Goal: Information Seeking & Learning: Learn about a topic

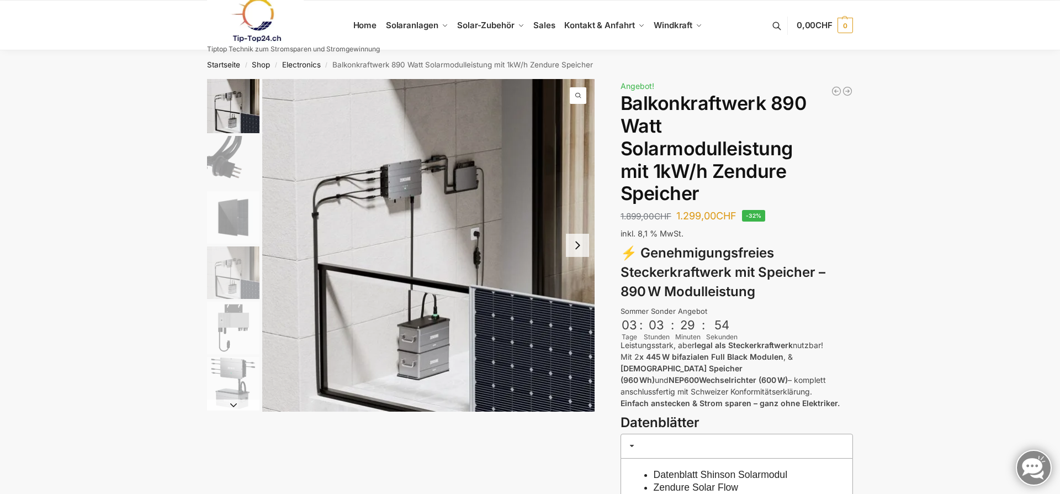
click at [211, 165] on img "2 / 6" at bounding box center [233, 162] width 52 height 52
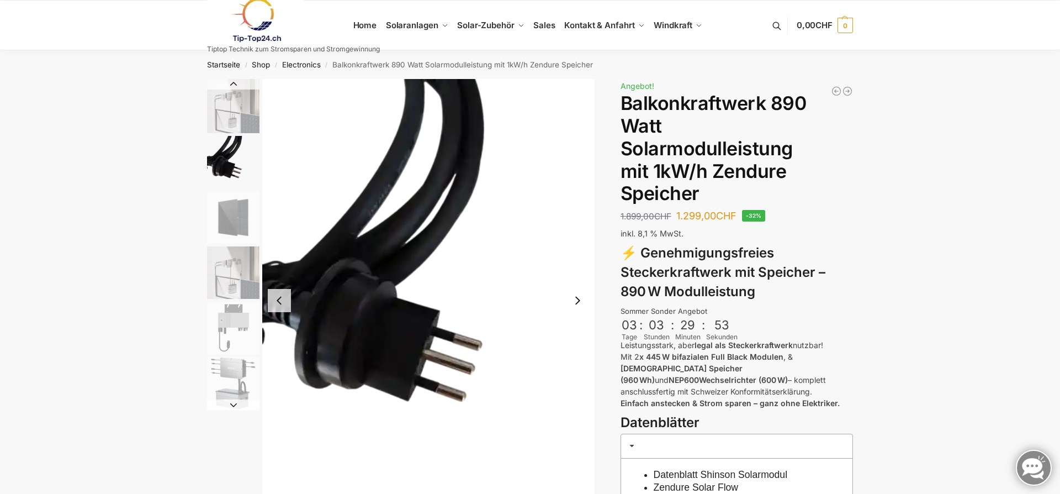
click at [228, 214] on img "3 / 6" at bounding box center [233, 217] width 52 height 52
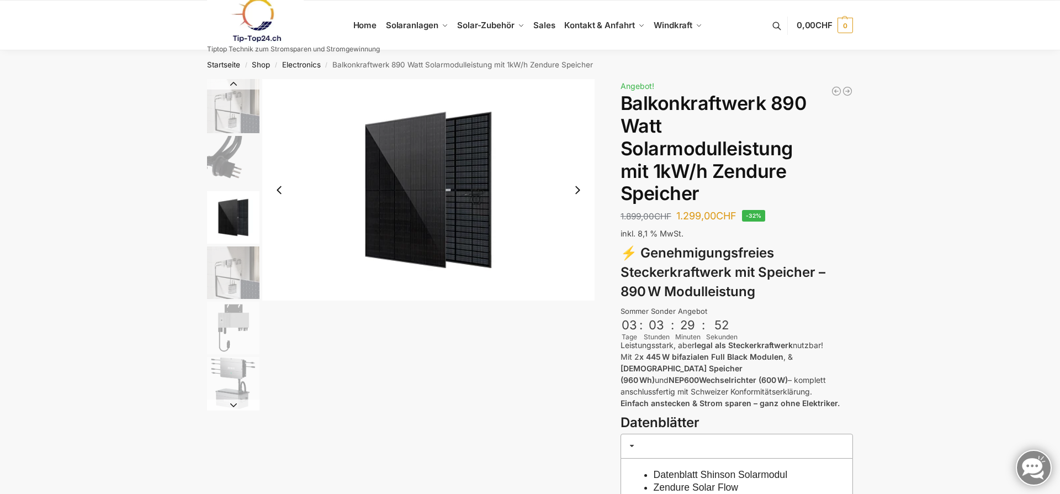
click at [239, 277] on img "4 / 6" at bounding box center [233, 272] width 52 height 52
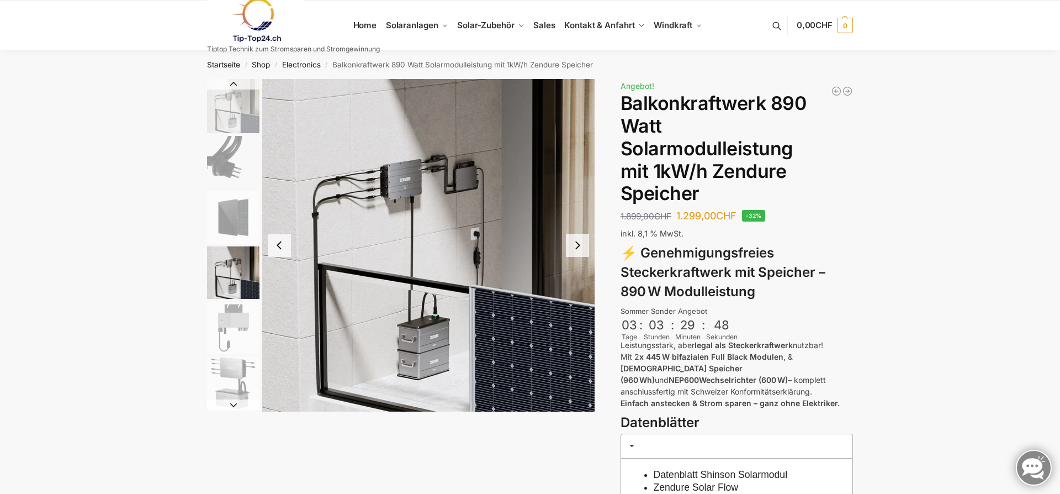
click at [233, 317] on img "5 / 6" at bounding box center [233, 328] width 52 height 52
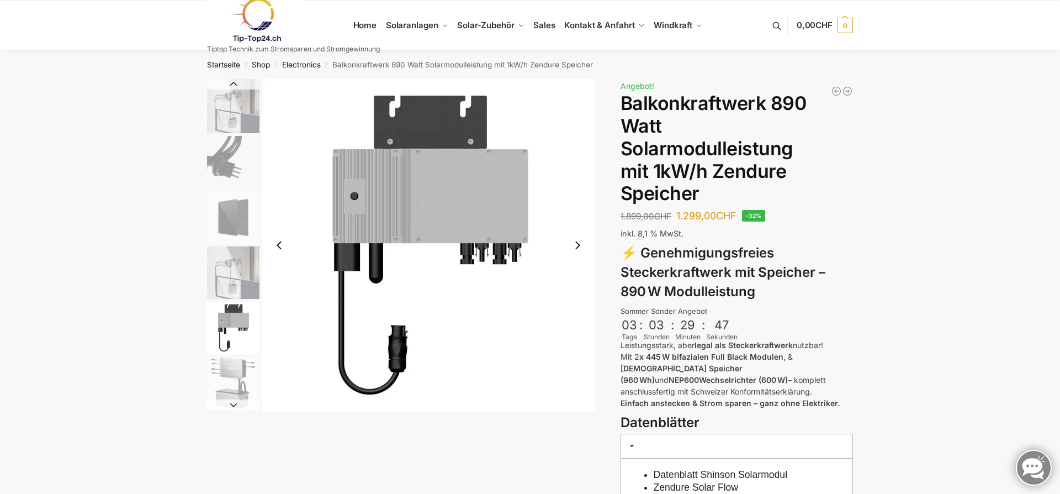
click at [244, 353] on img "5 / 6" at bounding box center [233, 328] width 52 height 52
click at [244, 366] on img "6 / 6" at bounding box center [233, 383] width 52 height 52
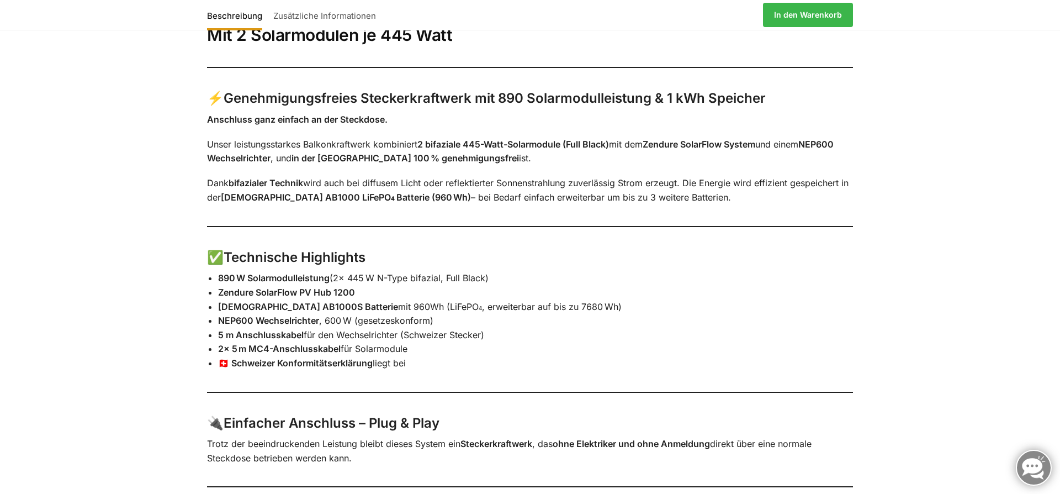
scroll to position [656, 0]
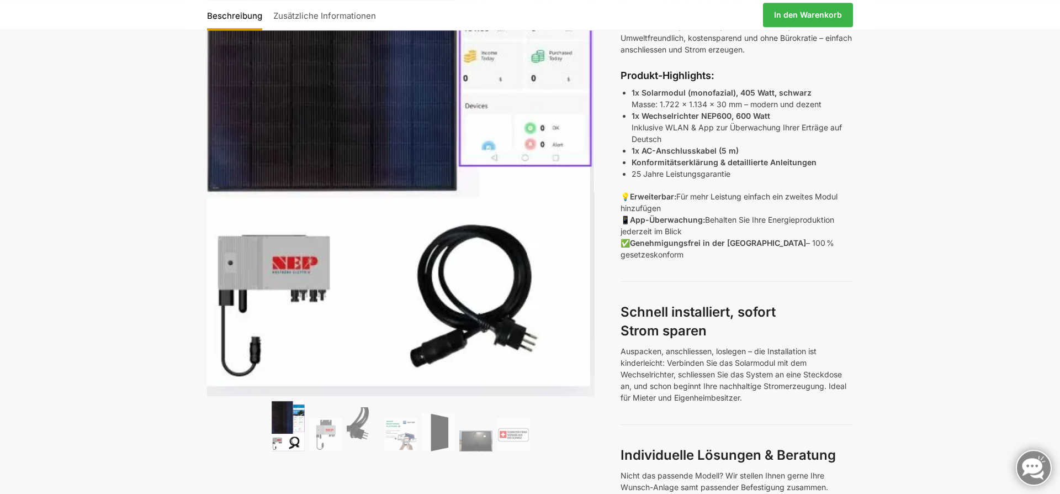
scroll to position [298, 0]
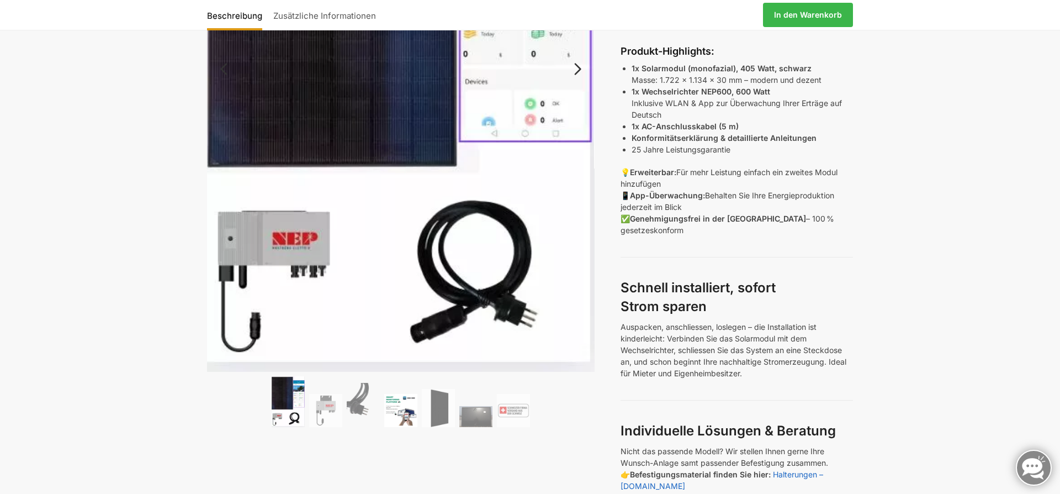
click at [404, 409] on img at bounding box center [400, 410] width 33 height 33
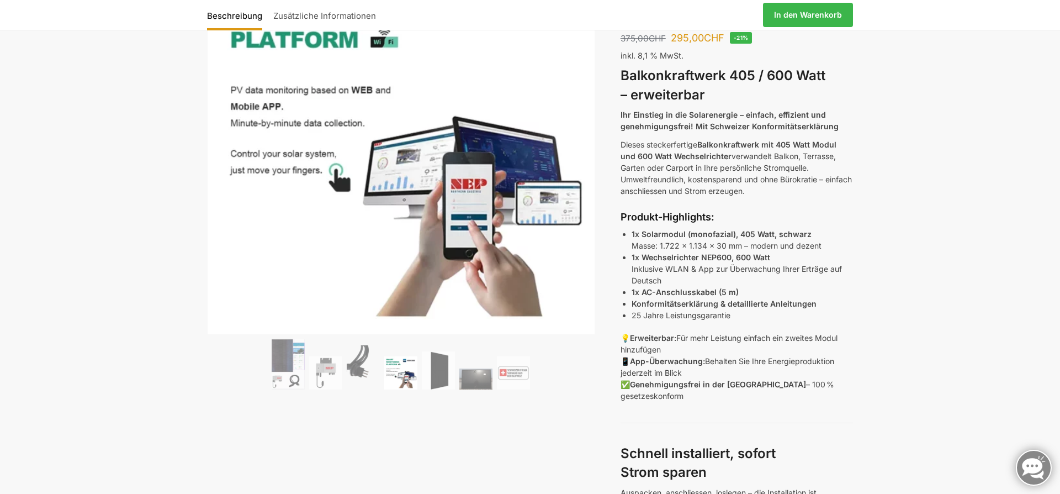
scroll to position [119, 0]
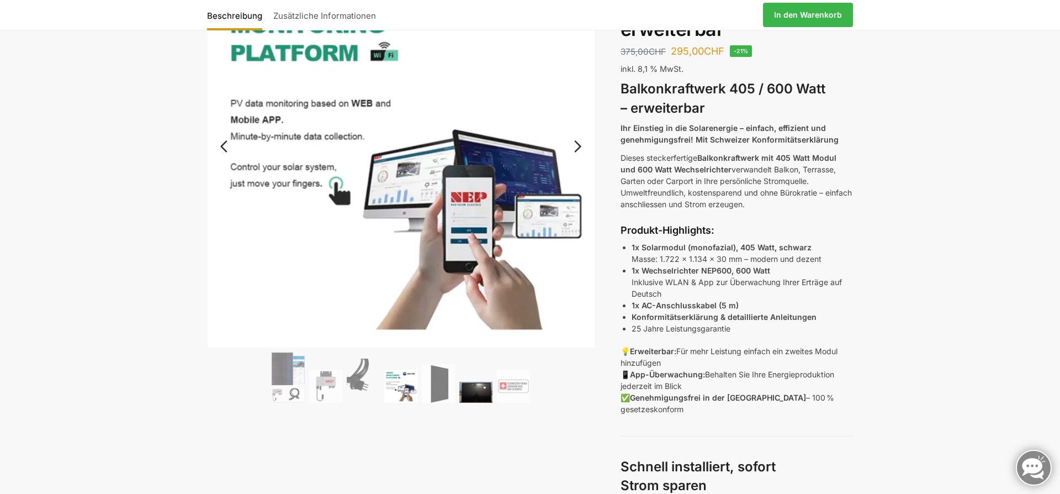
click at [483, 397] on img at bounding box center [475, 392] width 33 height 21
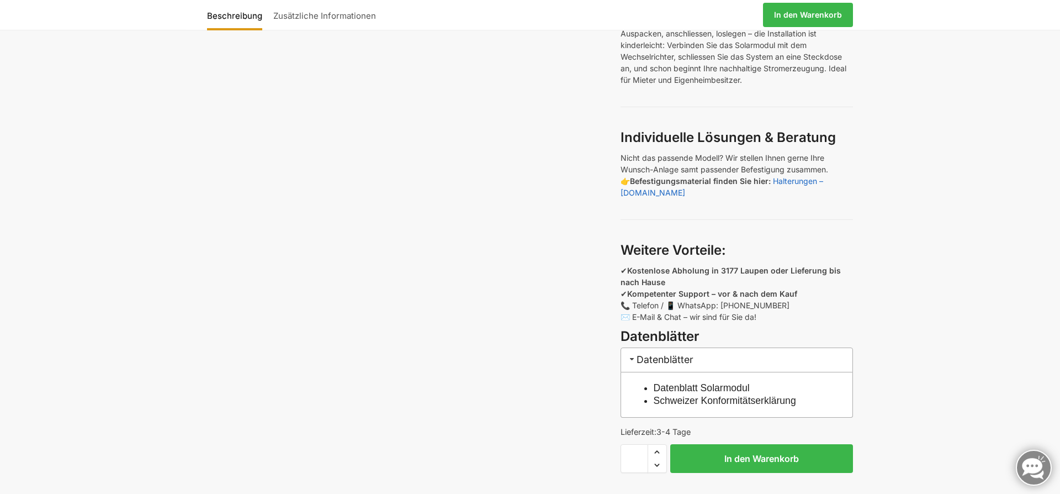
scroll to position [716, 0]
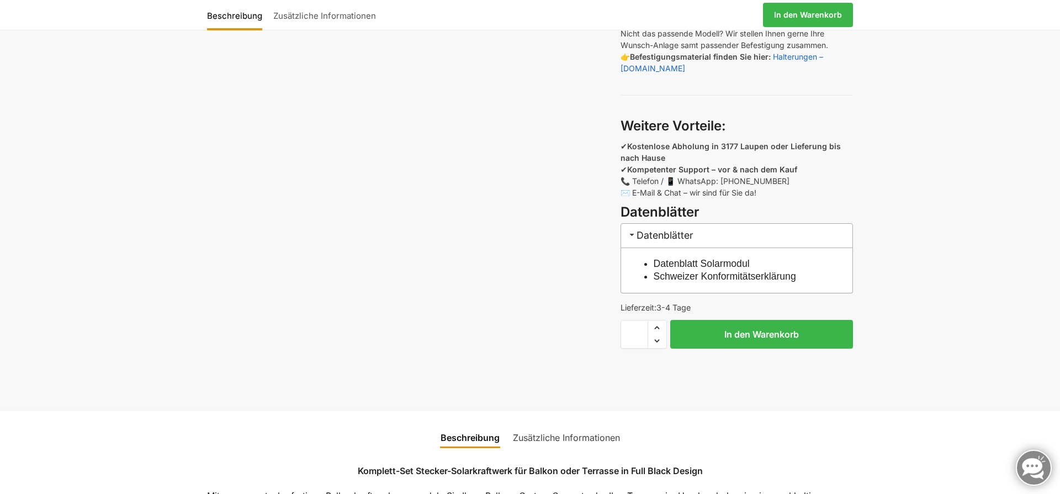
click at [765, 274] on link "Schweizer Konformitätserklärung" at bounding box center [725, 276] width 142 height 11
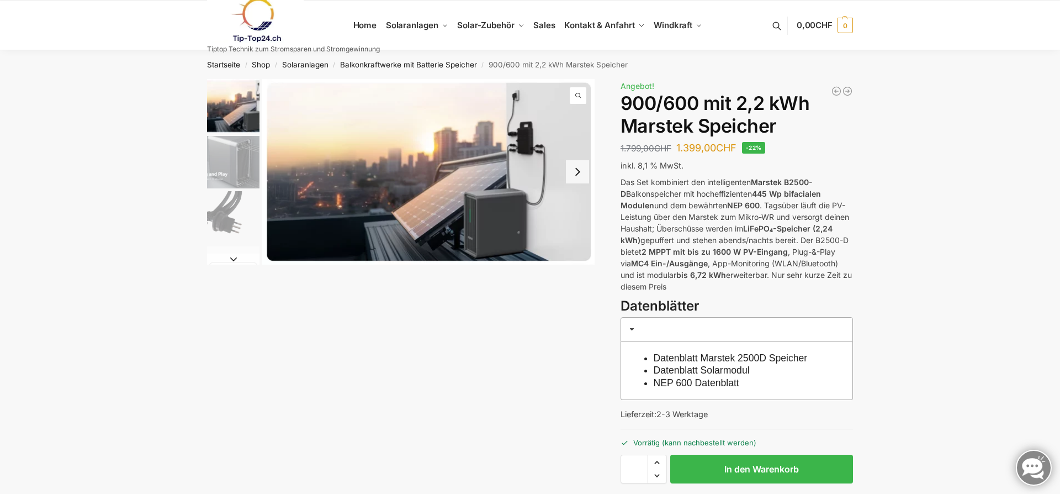
click at [246, 102] on img "1 / 8" at bounding box center [233, 106] width 52 height 54
click at [575, 173] on button "Next slide" at bounding box center [577, 171] width 23 height 23
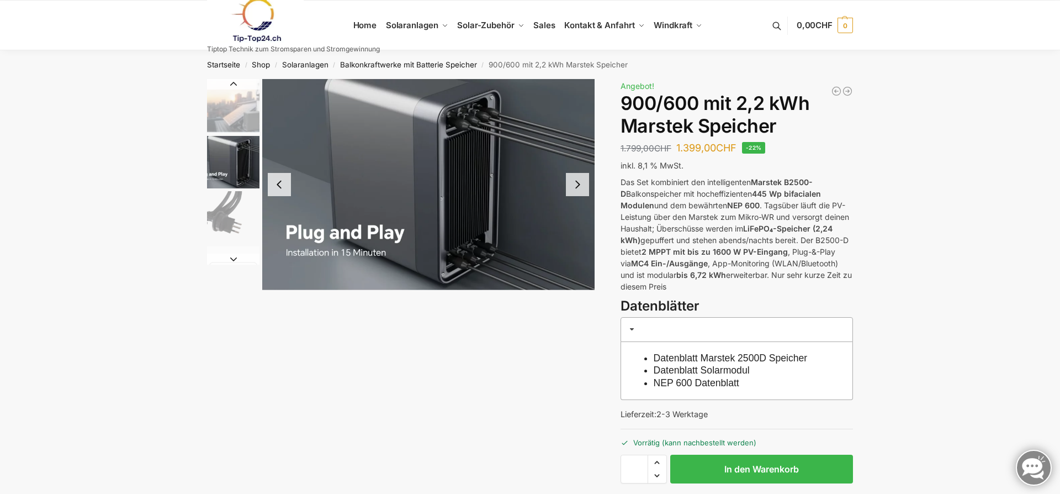
click at [585, 191] on button "Next slide" at bounding box center [577, 184] width 23 height 23
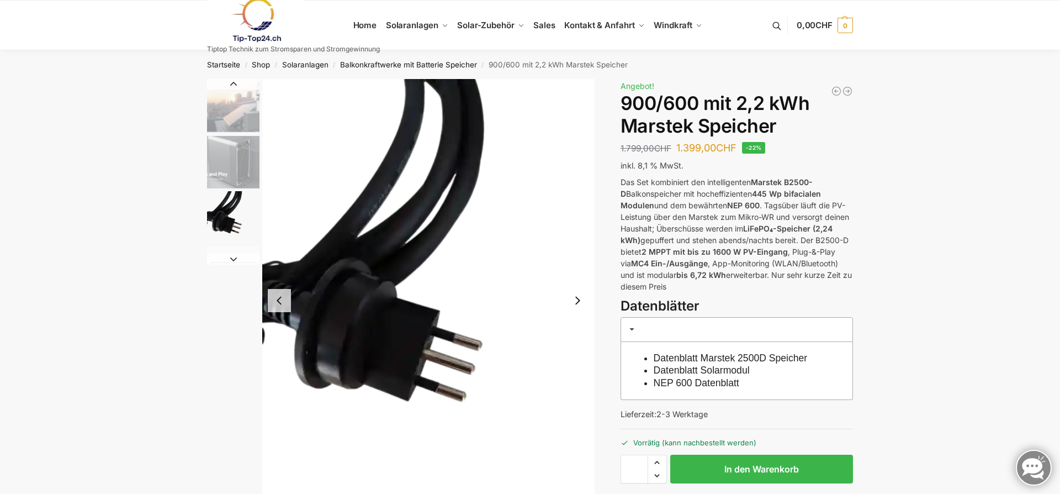
click at [582, 301] on button "Next slide" at bounding box center [577, 300] width 23 height 23
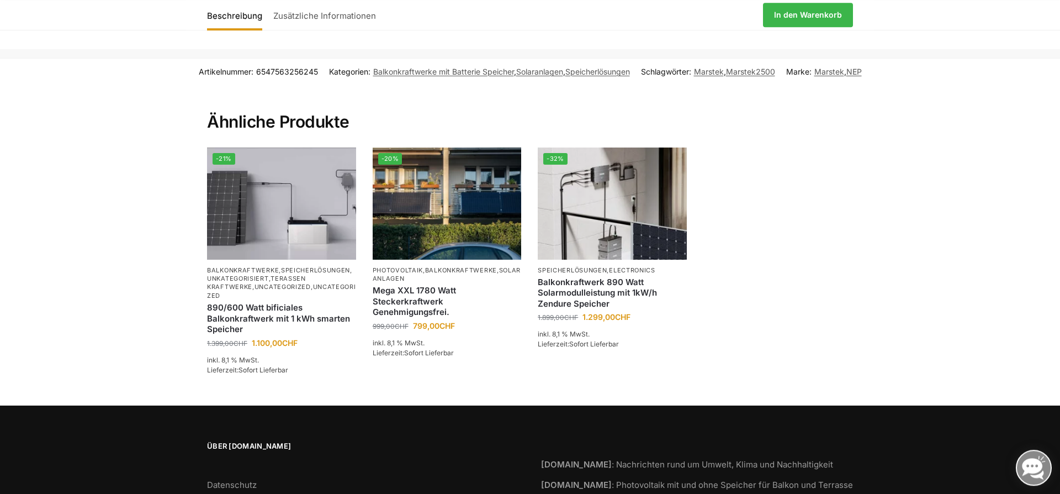
scroll to position [1610, 0]
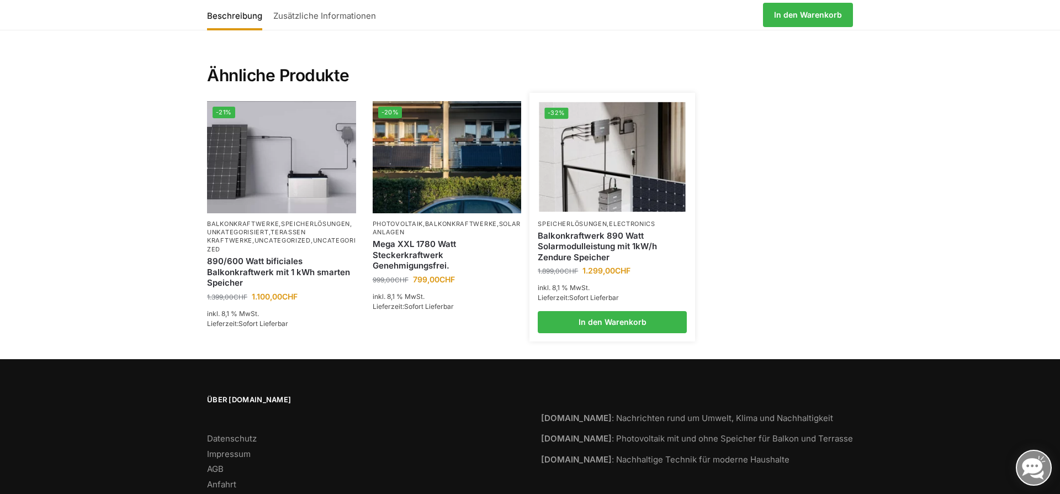
click at [569, 182] on img at bounding box center [613, 157] width 146 height 110
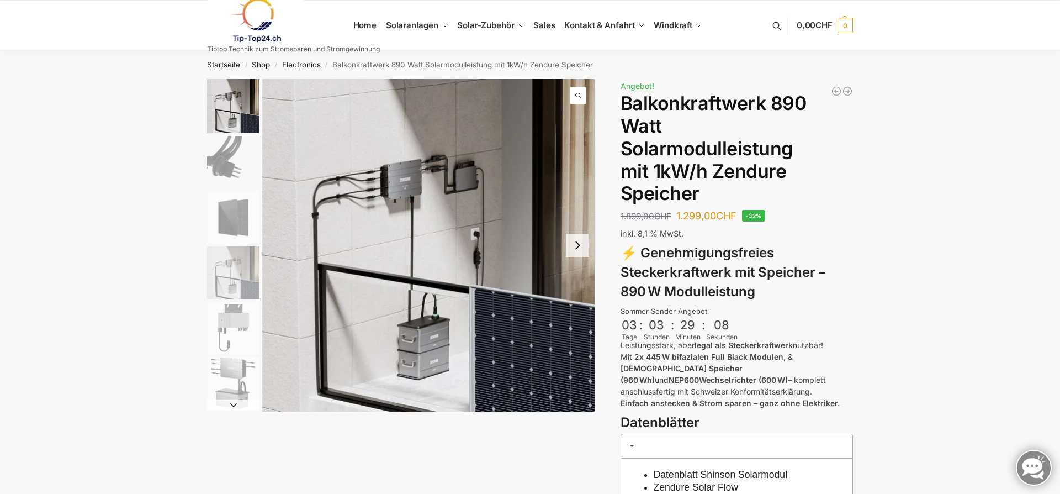
click at [229, 218] on img "3 / 6" at bounding box center [233, 217] width 52 height 52
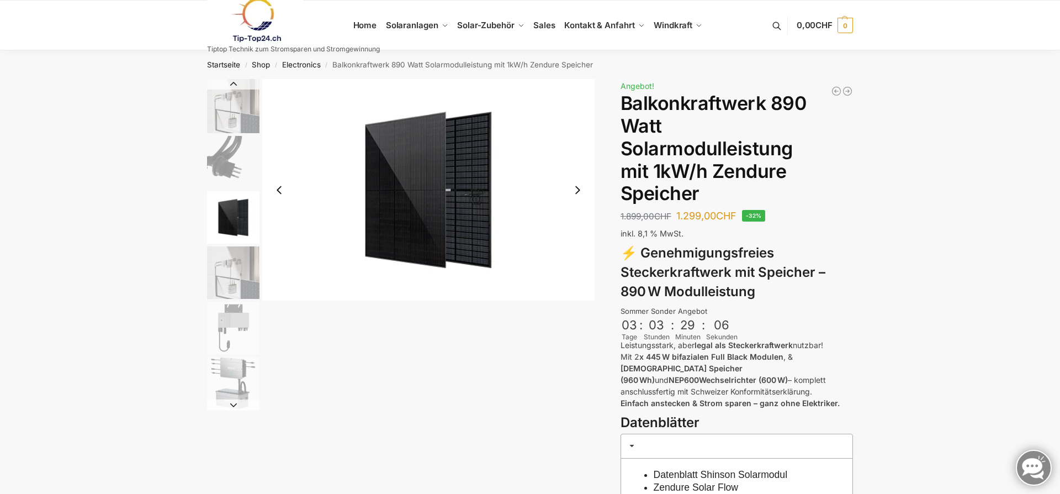
click at [234, 161] on img "2 / 6" at bounding box center [233, 162] width 52 height 52
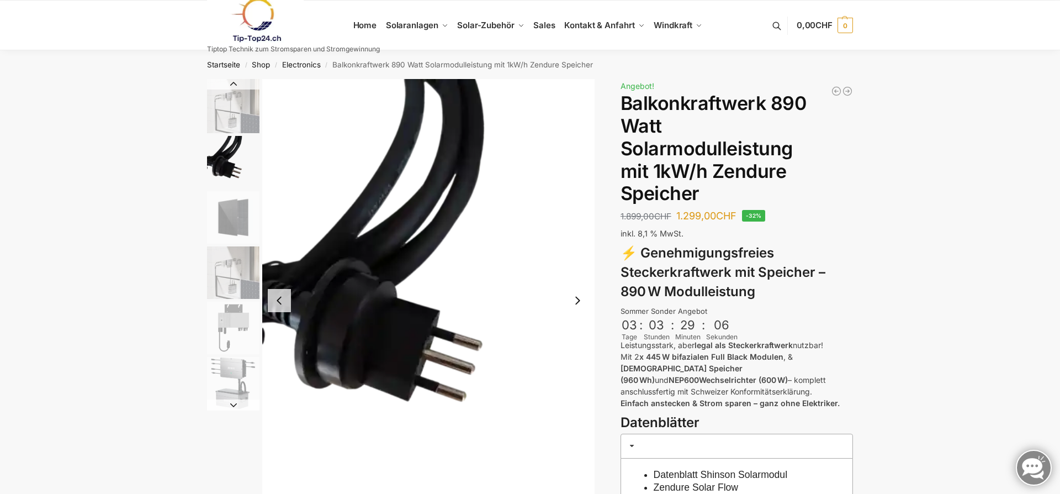
click at [231, 237] on img "3 / 6" at bounding box center [233, 217] width 52 height 52
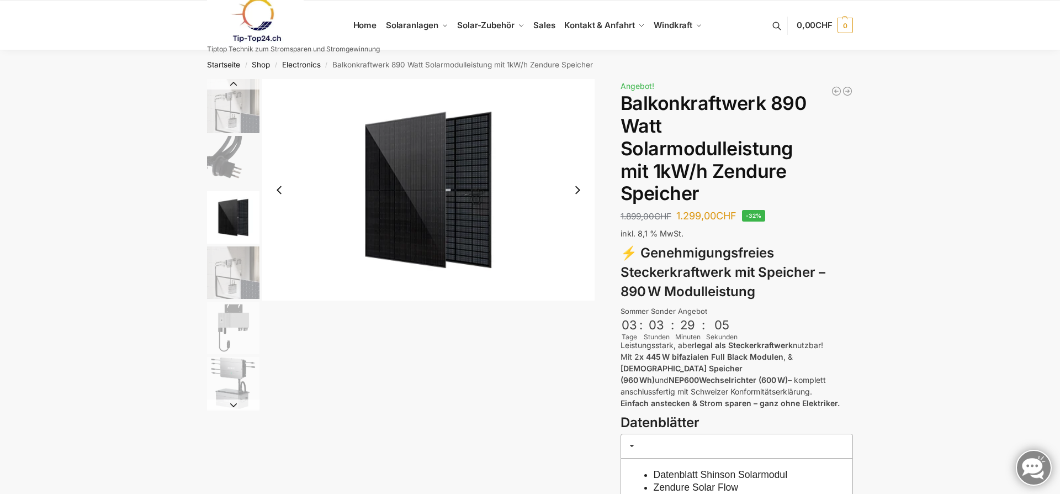
click at [236, 291] on img "4 / 6" at bounding box center [233, 272] width 52 height 52
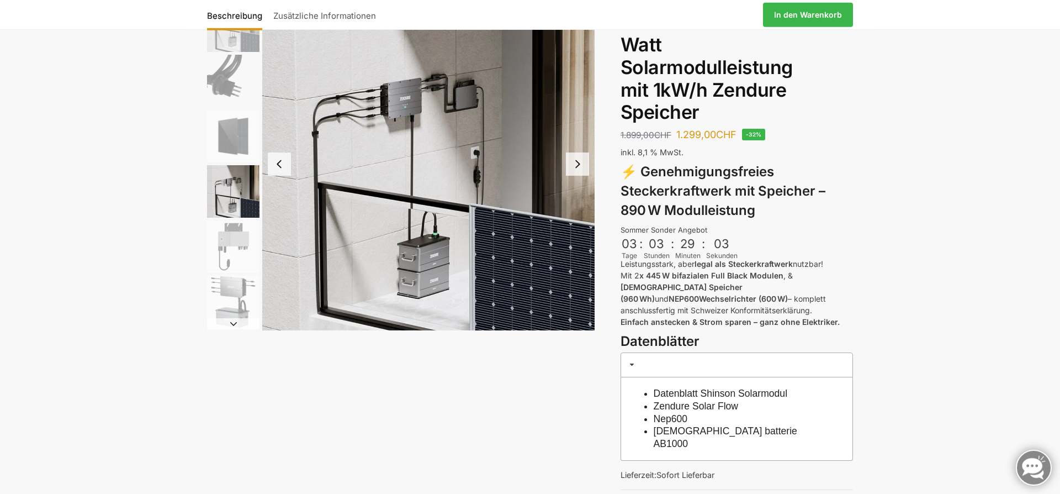
scroll to position [119, 0]
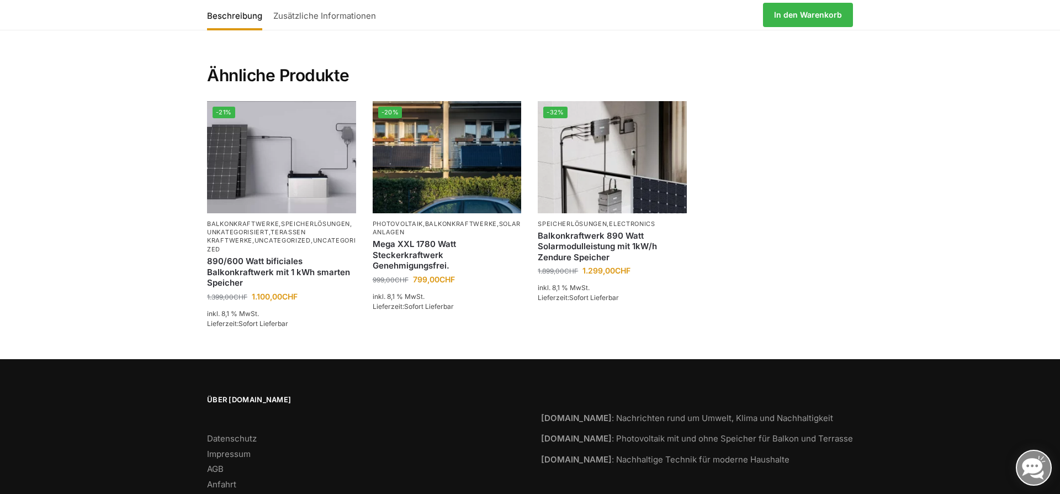
scroll to position [1637, 0]
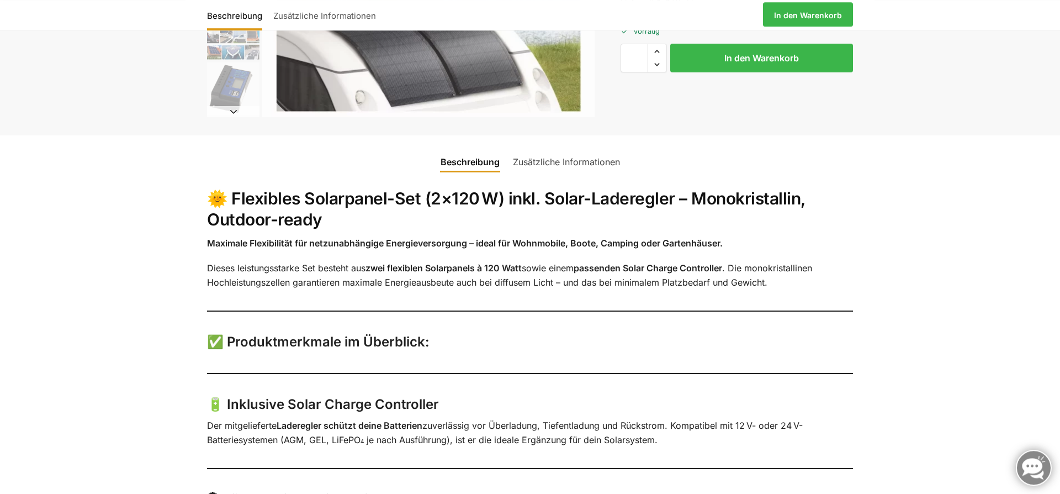
scroll to position [298, 0]
